Goal: Navigation & Orientation: Go to known website

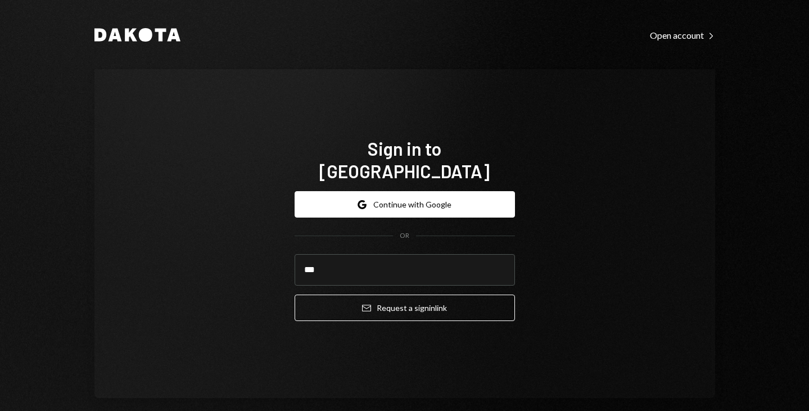
type input "**********"
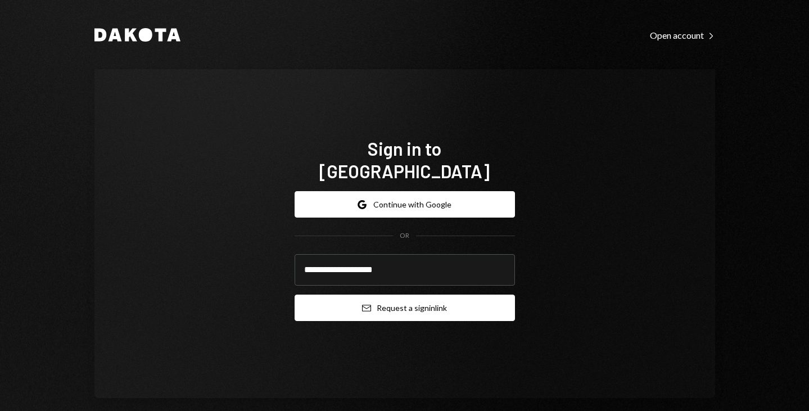
click at [416, 308] on button "Email Request a sign in link" at bounding box center [405, 308] width 220 height 26
